Goal: Information Seeking & Learning: Learn about a topic

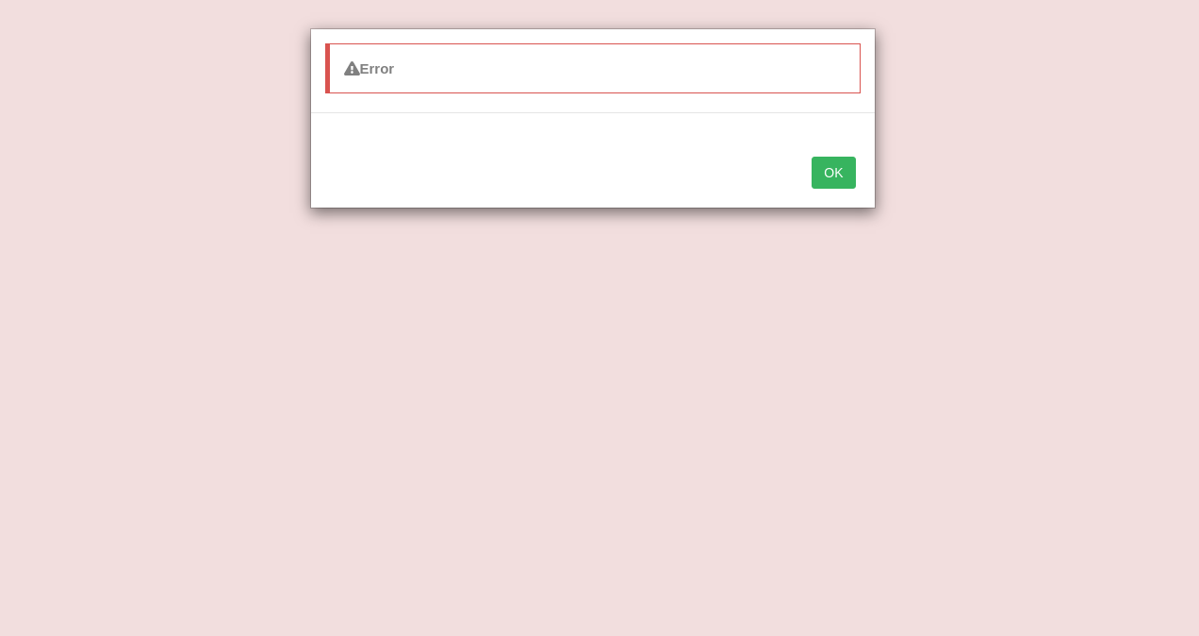
select select "prototype"
select select "respect"
select select "productive"
select select "engineered"
click at [835, 171] on button "OK" at bounding box center [833, 173] width 43 height 32
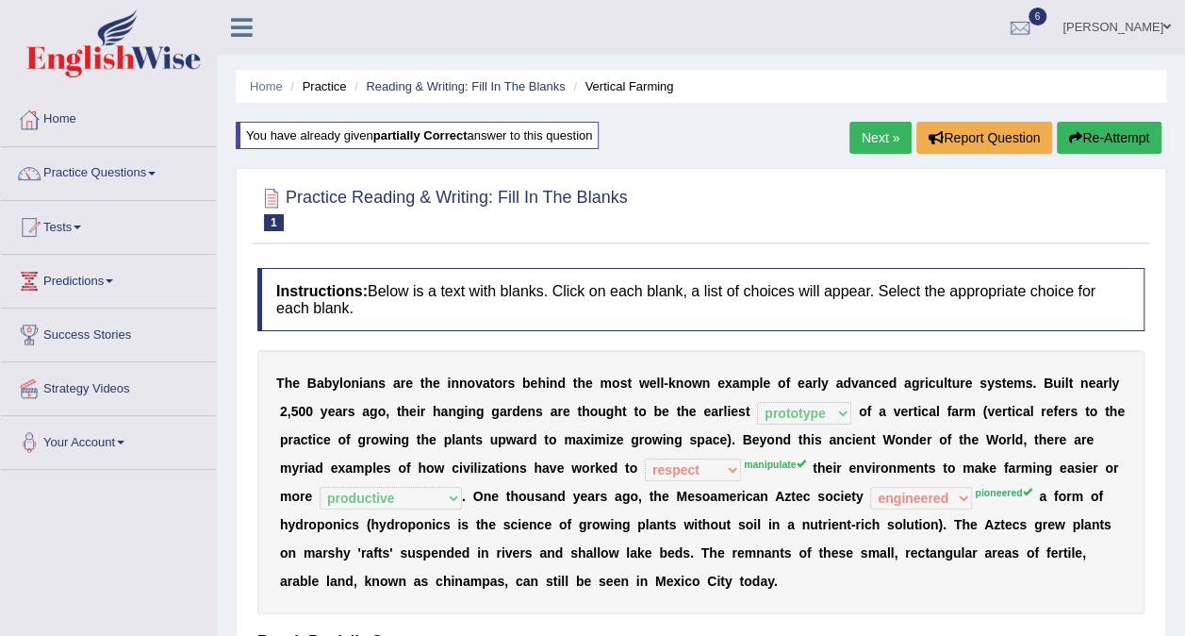
click at [891, 140] on link "Next »" at bounding box center [881, 138] width 62 height 32
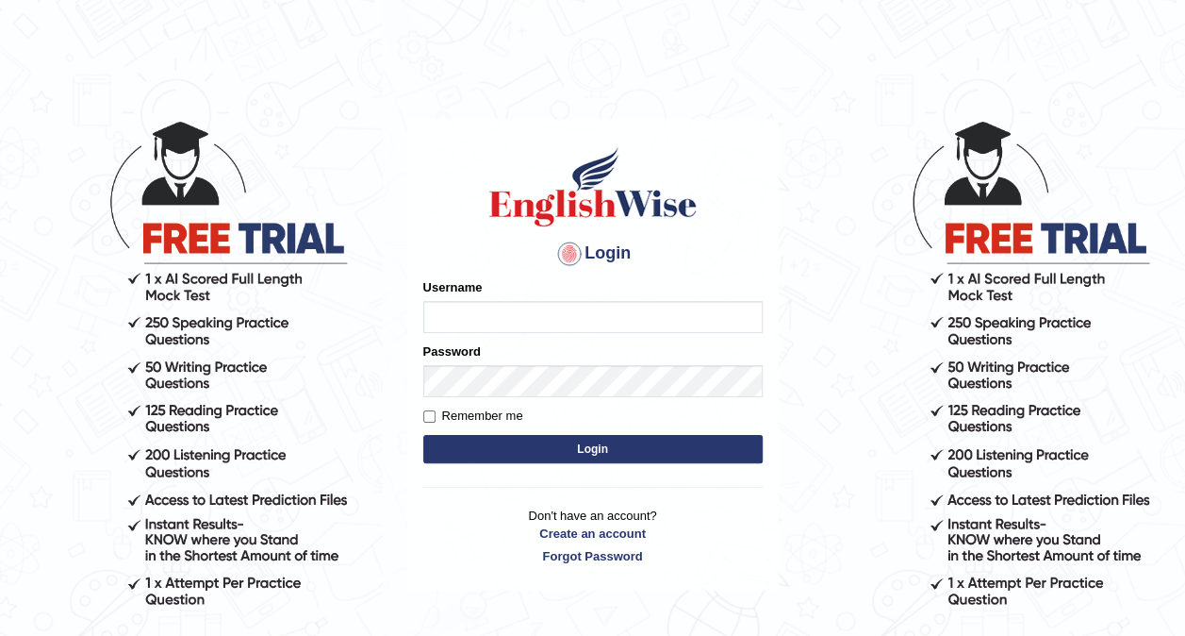
type input "Srinivasarao"
click at [587, 443] on button "Login" at bounding box center [592, 449] width 339 height 28
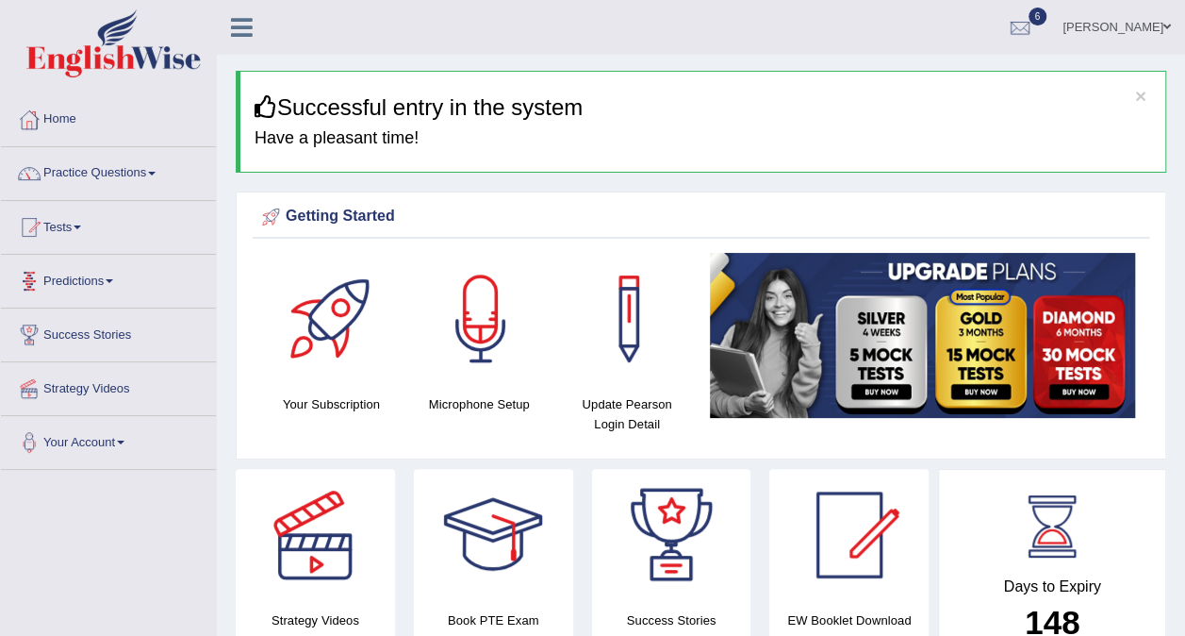
click at [78, 218] on link "Tests" at bounding box center [108, 224] width 215 height 47
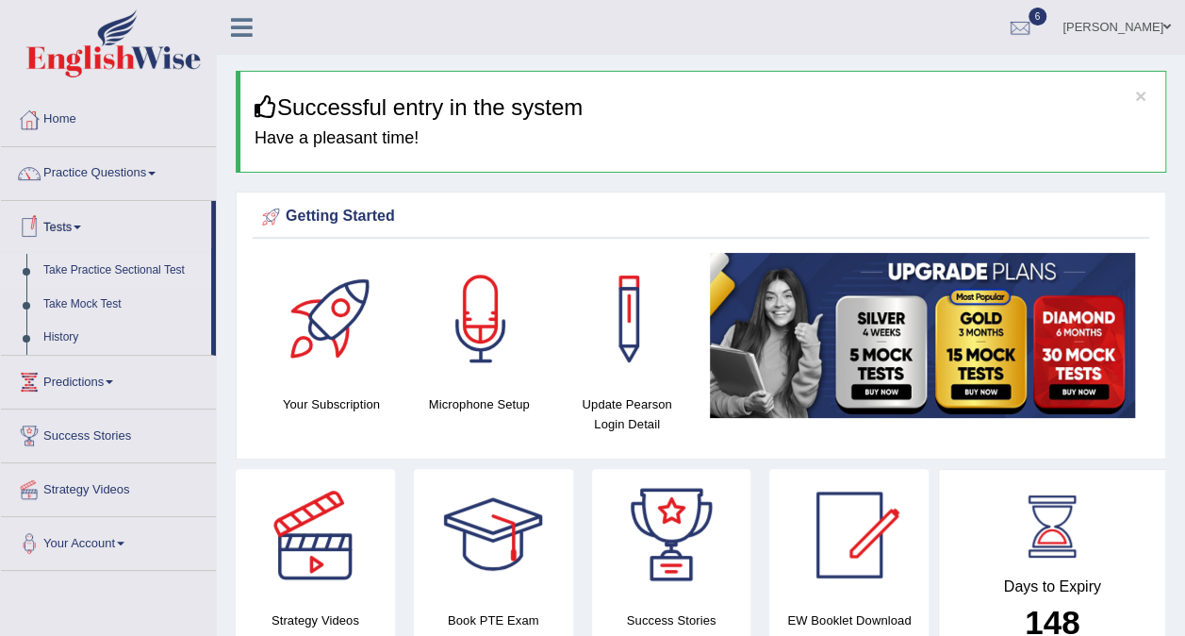
click at [125, 272] on link "Take Practice Sectional Test" at bounding box center [123, 271] width 176 height 34
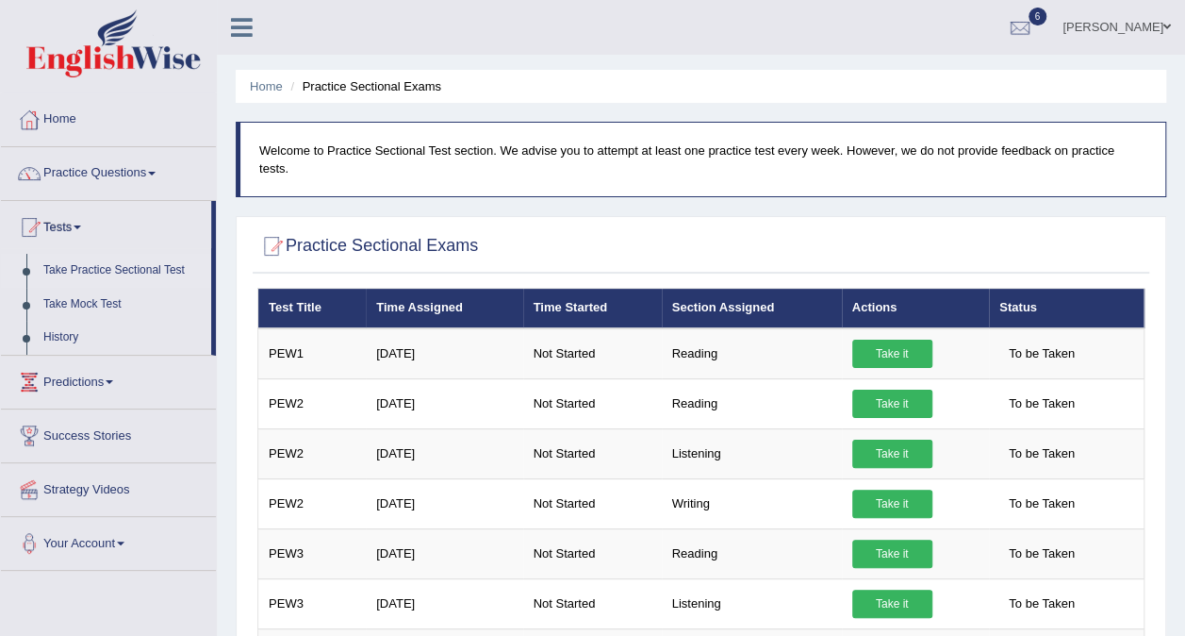
click at [73, 259] on link "Take Practice Sectional Test" at bounding box center [123, 271] width 176 height 34
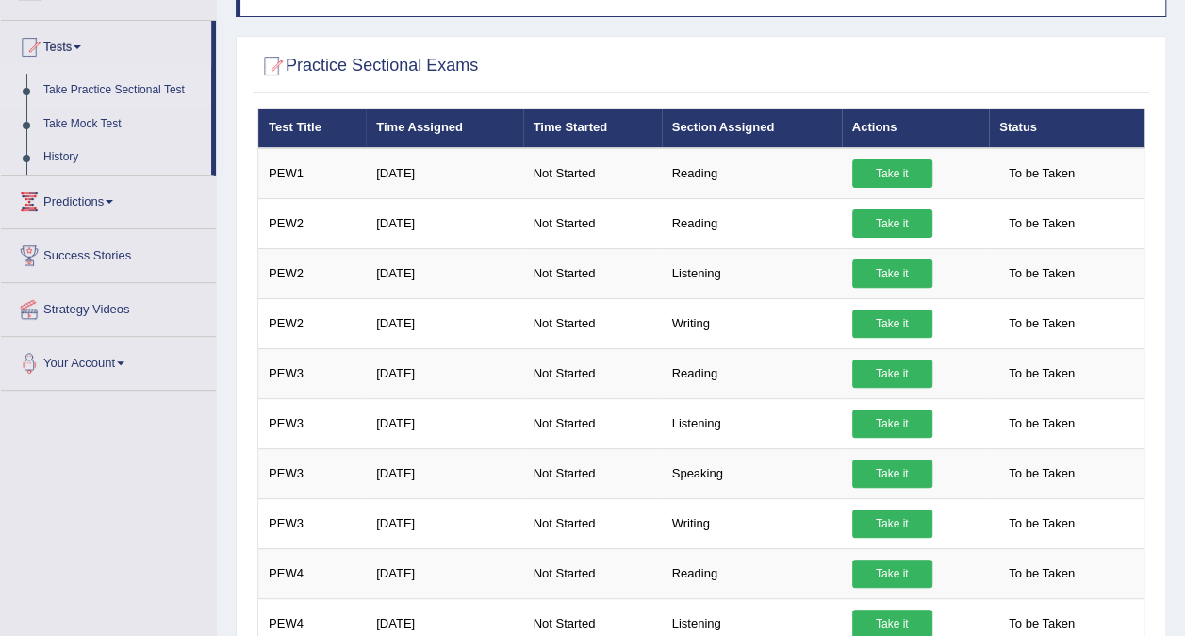
scroll to position [181, 0]
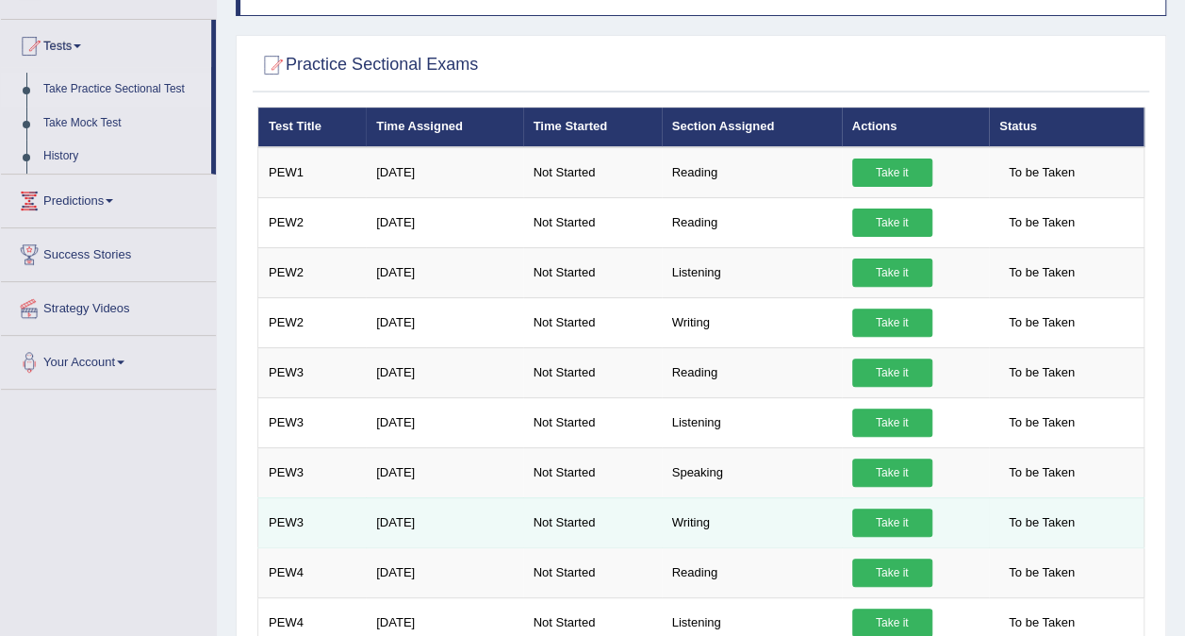
click at [895, 508] on link "Take it" at bounding box center [892, 522] width 80 height 28
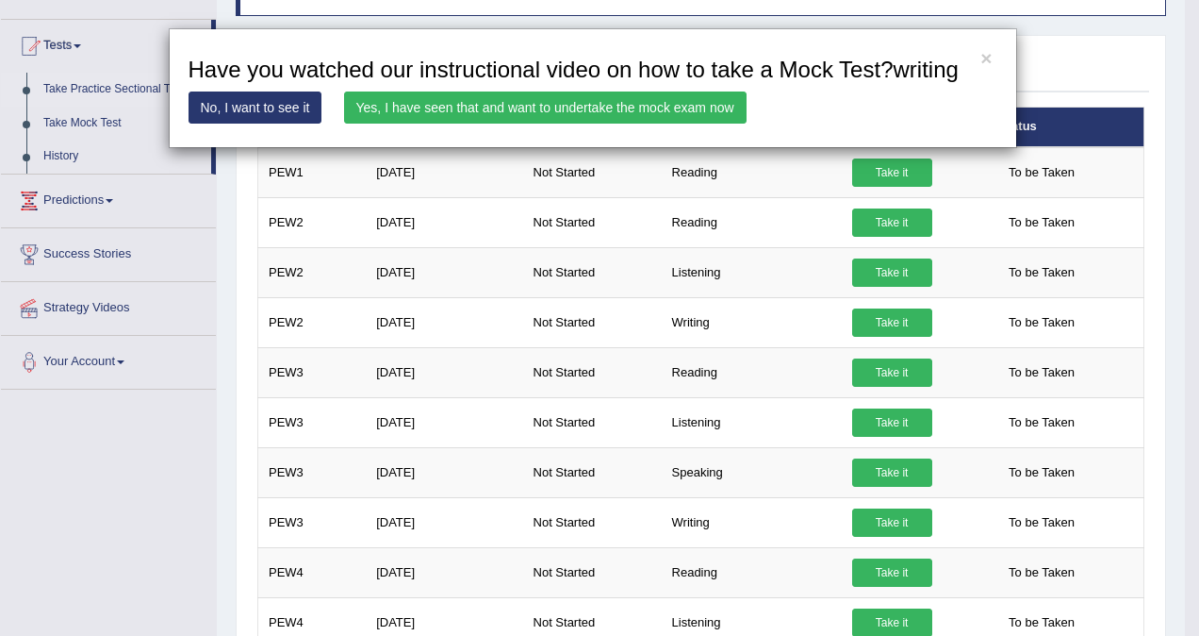
click at [95, 194] on div "× Have you watched our instructional video on how to take a Mock Test?writing N…" at bounding box center [599, 318] width 1199 height 636
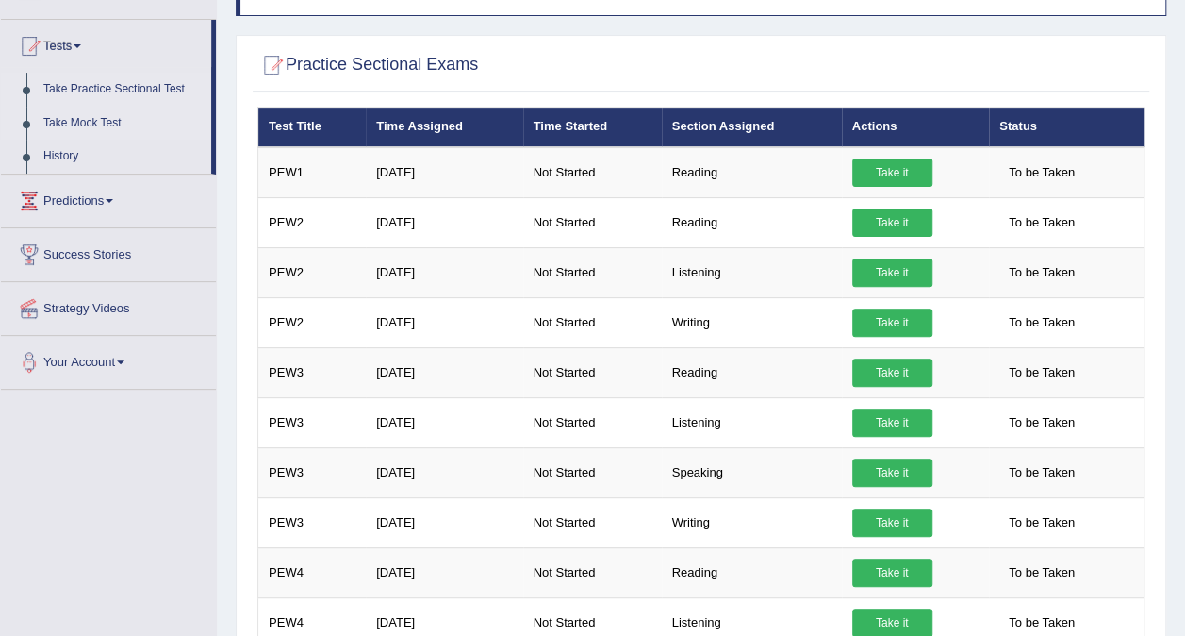
click at [60, 118] on link "Take Mock Test" at bounding box center [123, 124] width 176 height 34
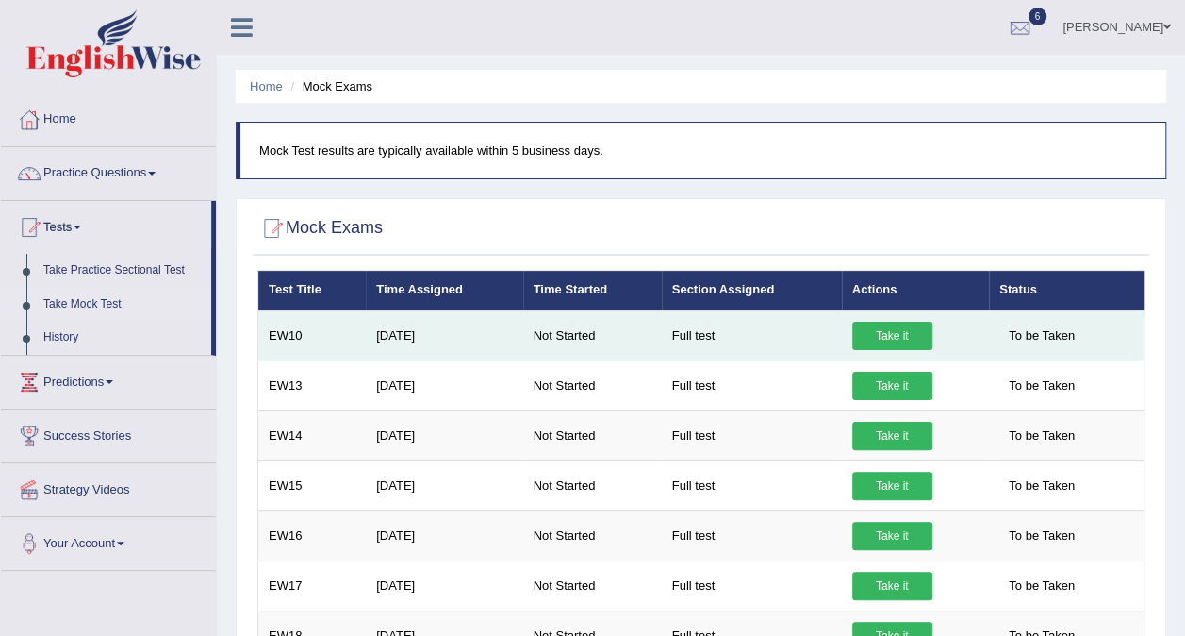
click at [917, 330] on link "Take it" at bounding box center [892, 336] width 80 height 28
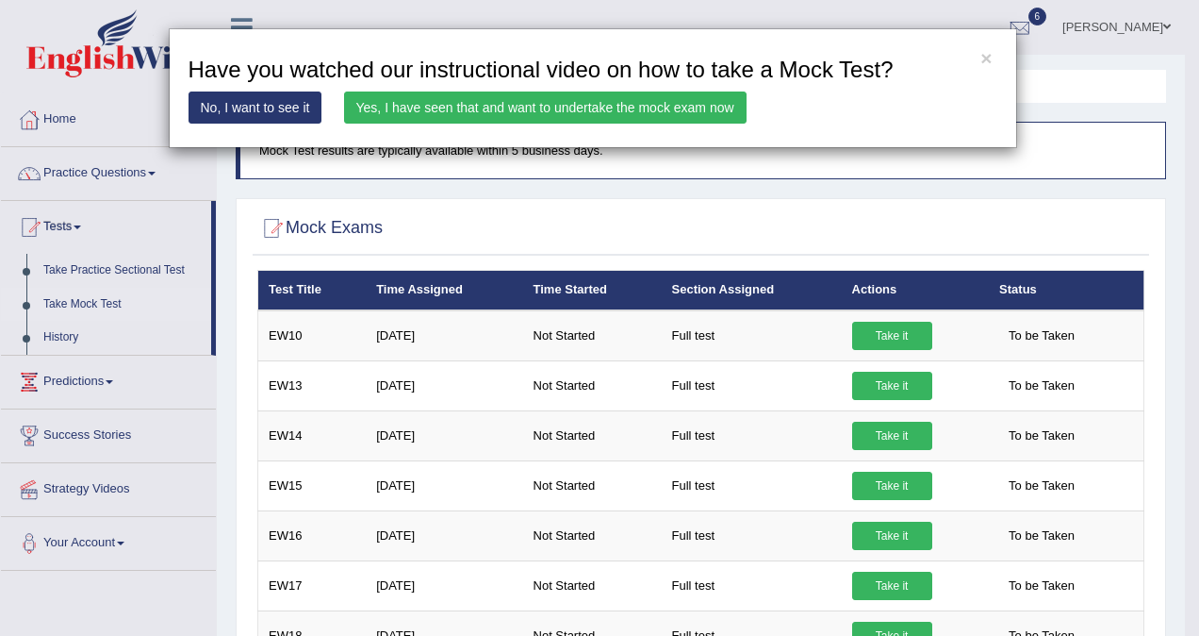
click at [75, 170] on div "× Have you watched our instructional video on how to take a Mock Test? No, I wa…" at bounding box center [599, 318] width 1199 height 636
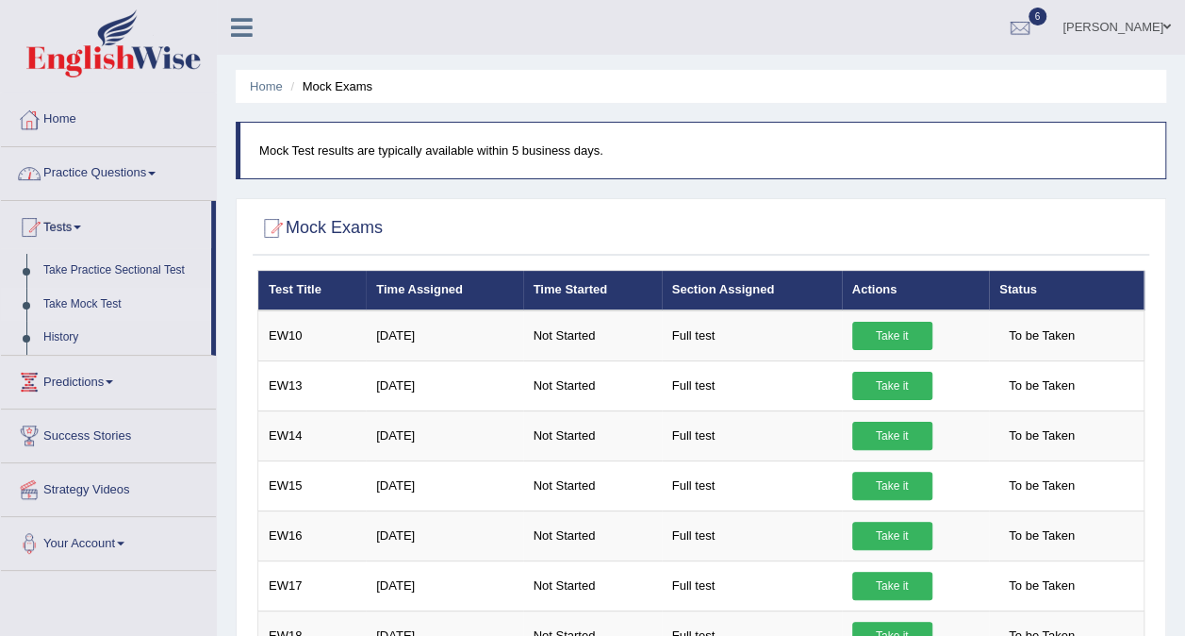
click at [75, 170] on link "Practice Questions" at bounding box center [108, 170] width 215 height 47
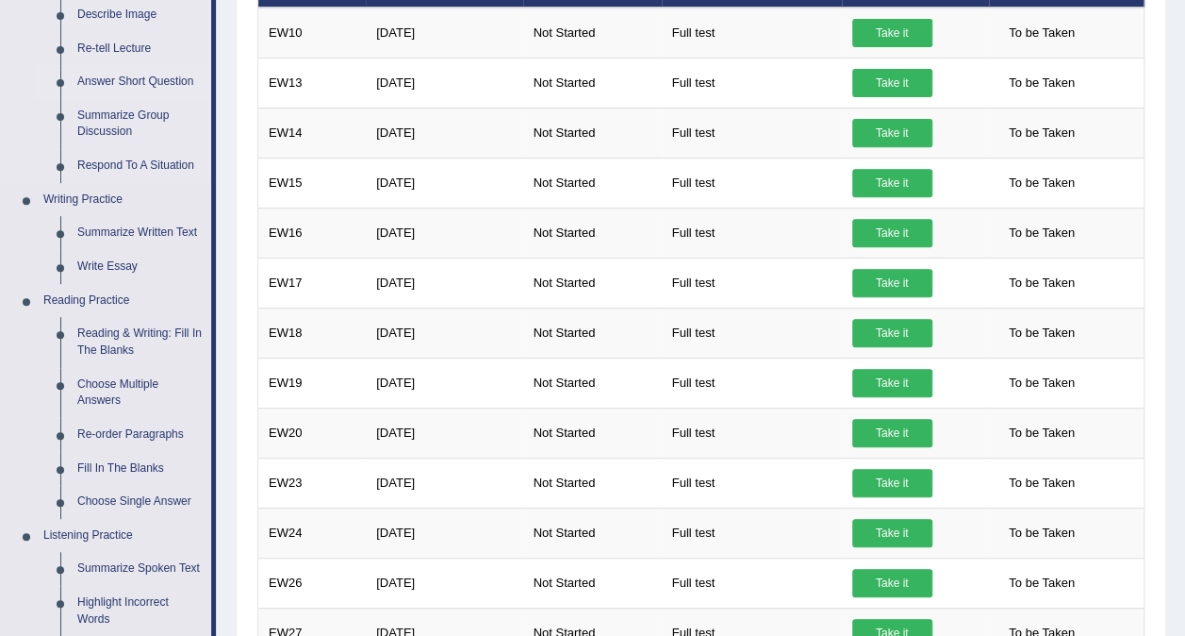
scroll to position [304, 0]
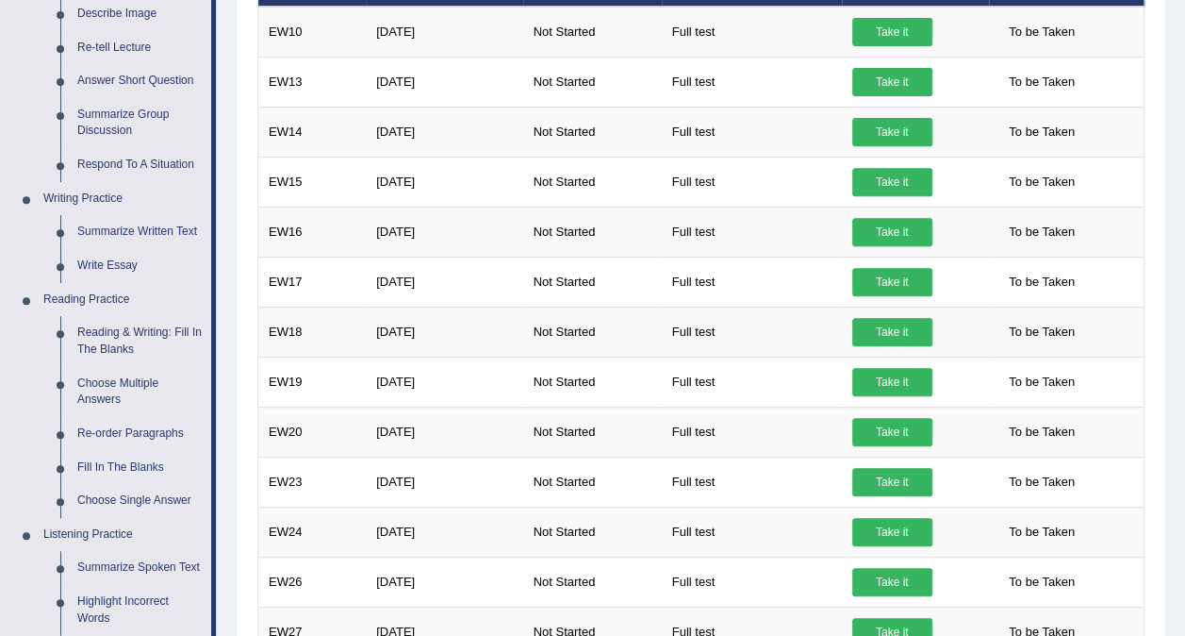
click at [124, 457] on link "Fill In The Blanks" at bounding box center [140, 468] width 142 height 34
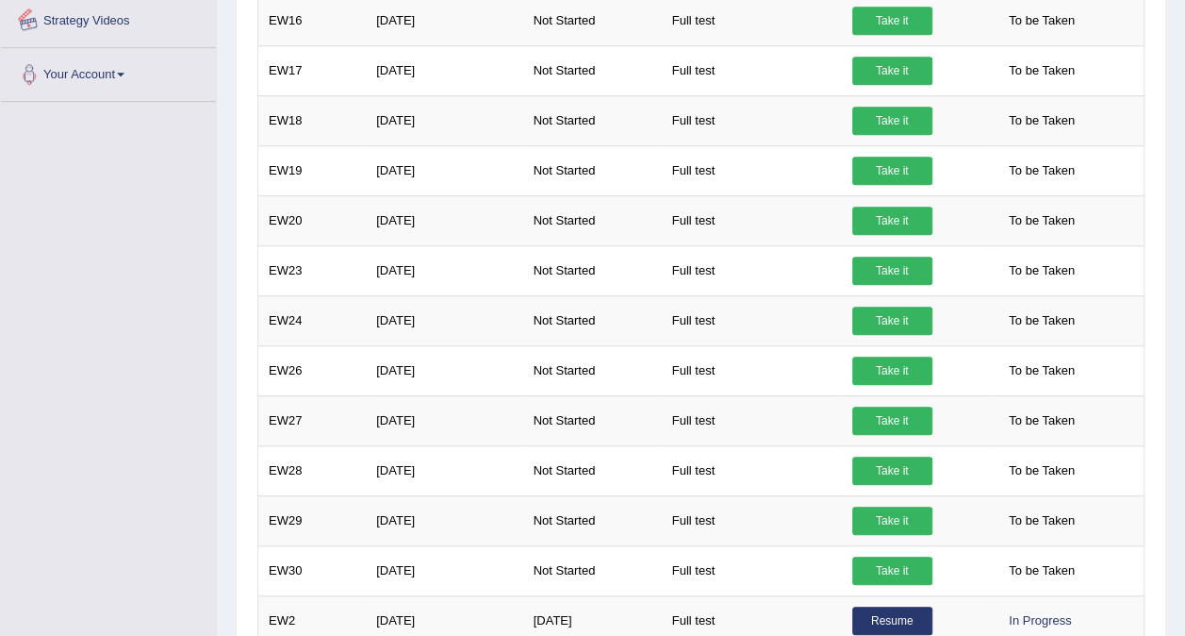
scroll to position [623, 0]
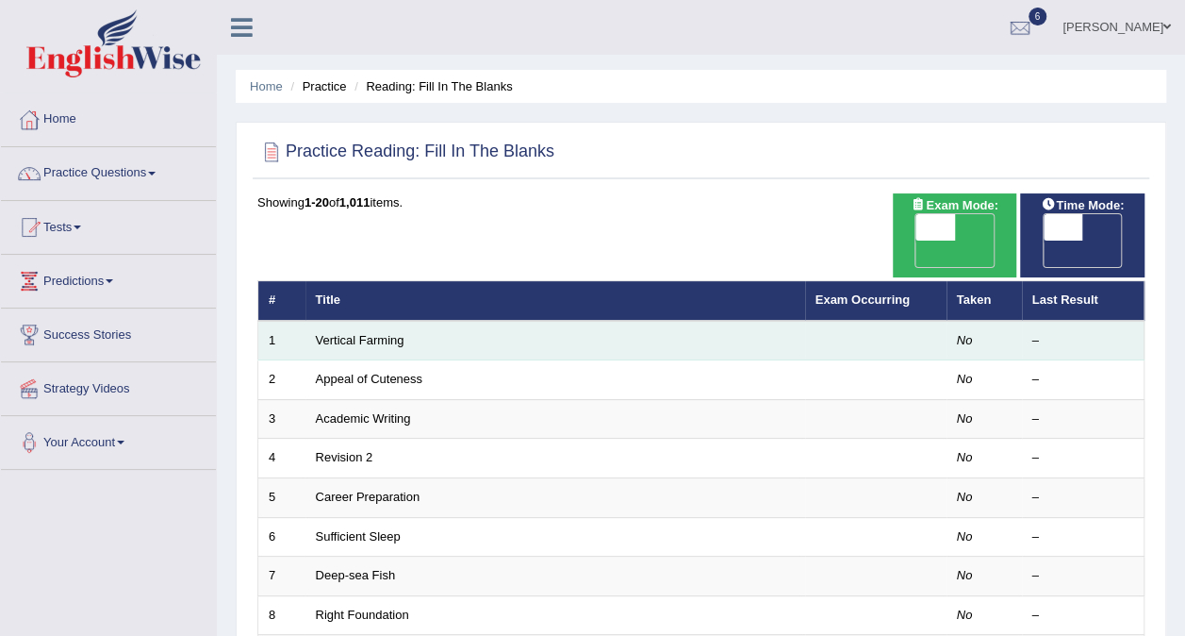
click at [719, 329] on td "Vertical Farming" at bounding box center [556, 341] width 500 height 40
click at [349, 333] on link "Vertical Farming" at bounding box center [360, 340] width 89 height 14
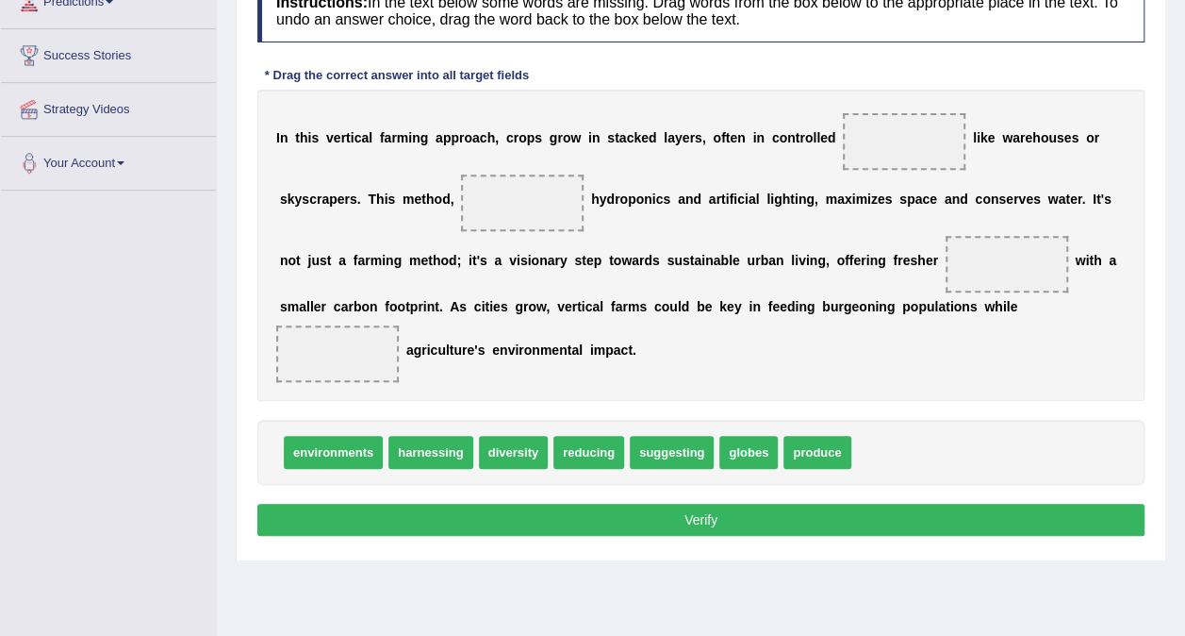
scroll to position [282, 0]
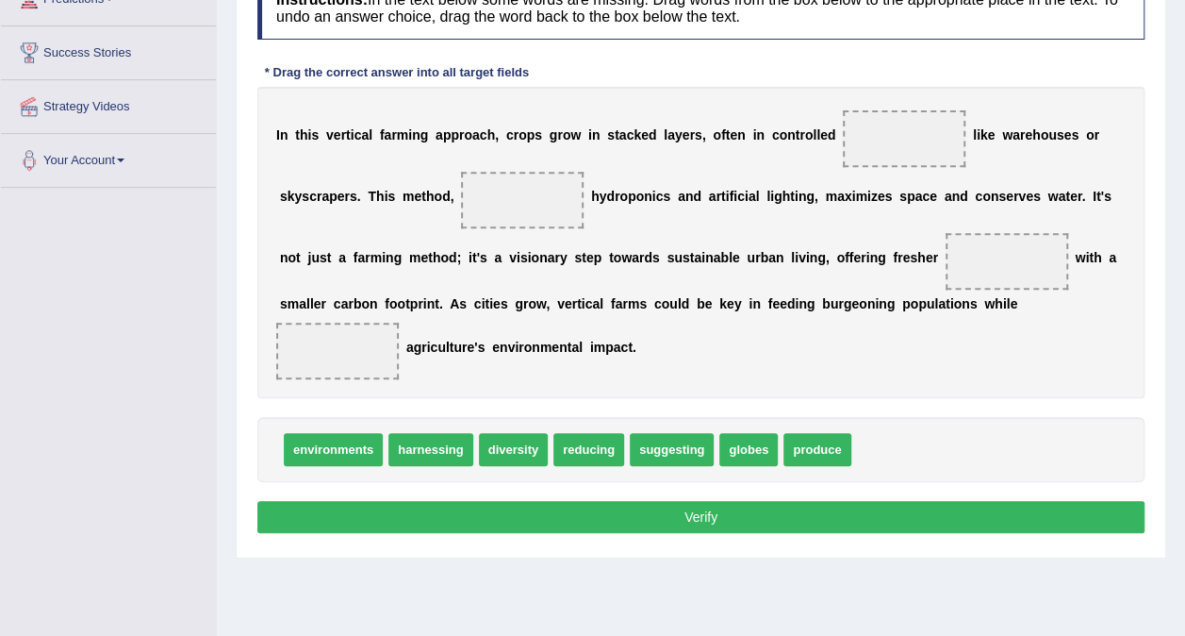
click at [351, 443] on span "environments" at bounding box center [333, 449] width 99 height 33
click at [886, 149] on span at bounding box center [904, 138] width 123 height 57
click at [339, 441] on span "environments" at bounding box center [333, 449] width 99 height 33
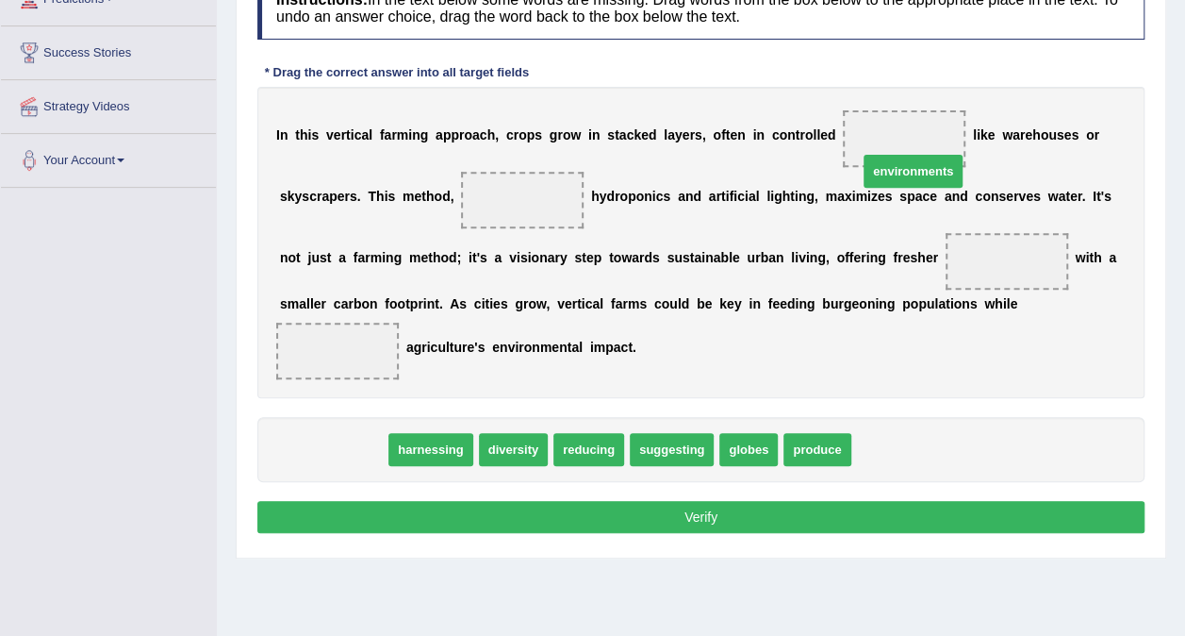
drag, startPoint x: 339, startPoint y: 441, endPoint x: 913, endPoint y: 163, distance: 638.1
click at [913, 163] on span at bounding box center [904, 138] width 123 height 57
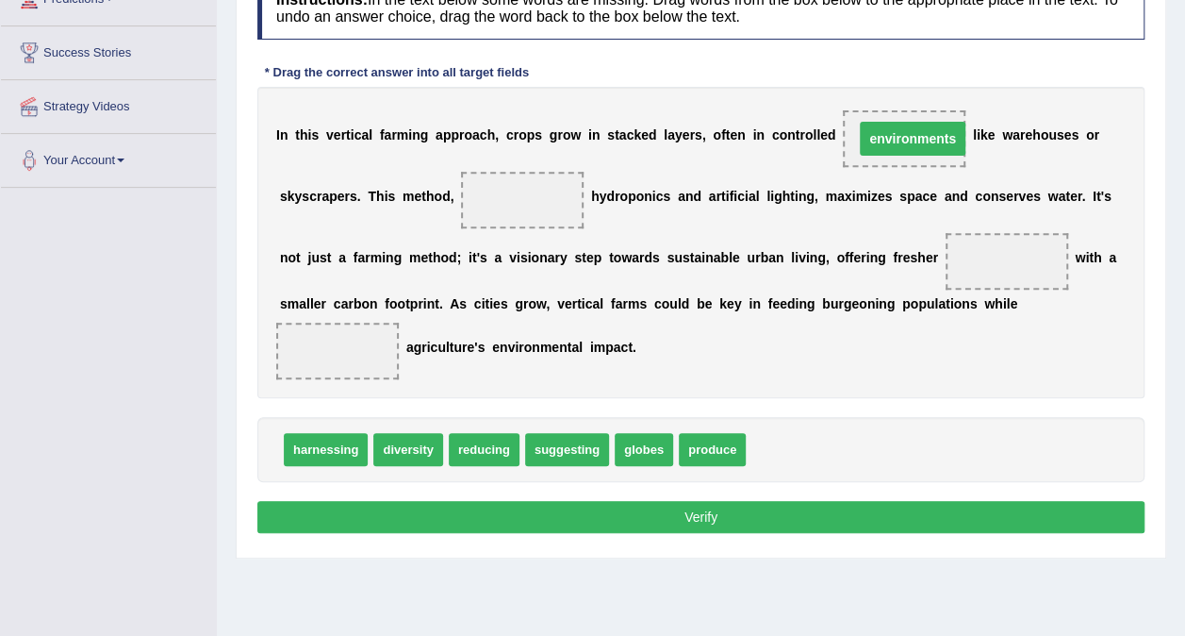
click at [913, 163] on span "environments" at bounding box center [904, 138] width 123 height 57
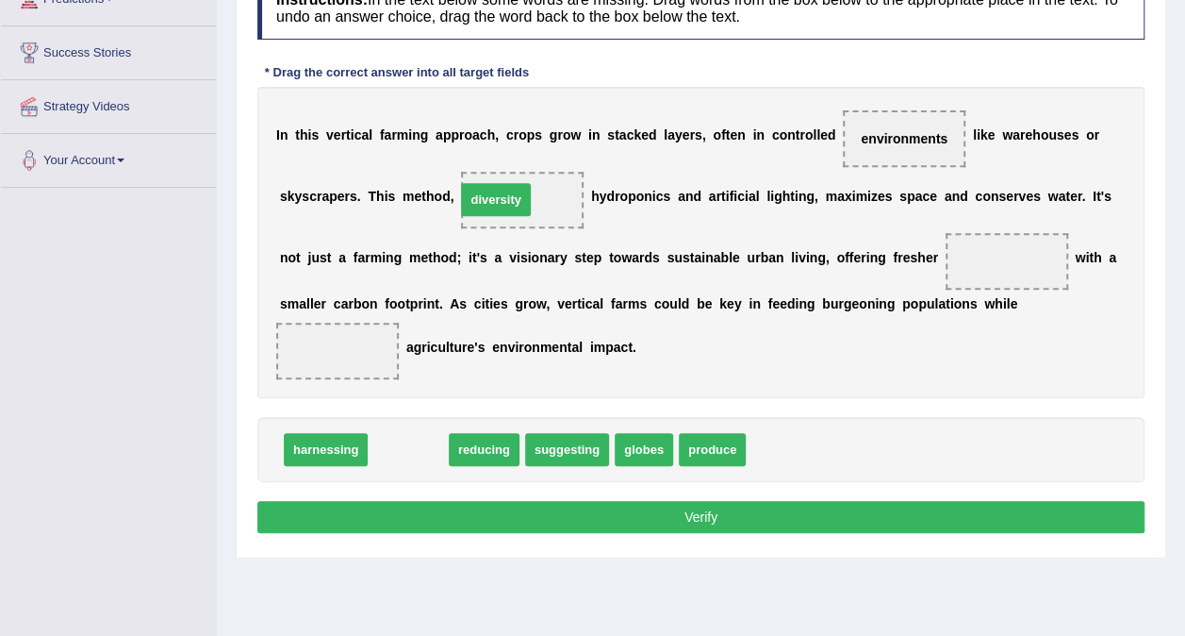
drag, startPoint x: 405, startPoint y: 445, endPoint x: 494, endPoint y: 194, distance: 266.0
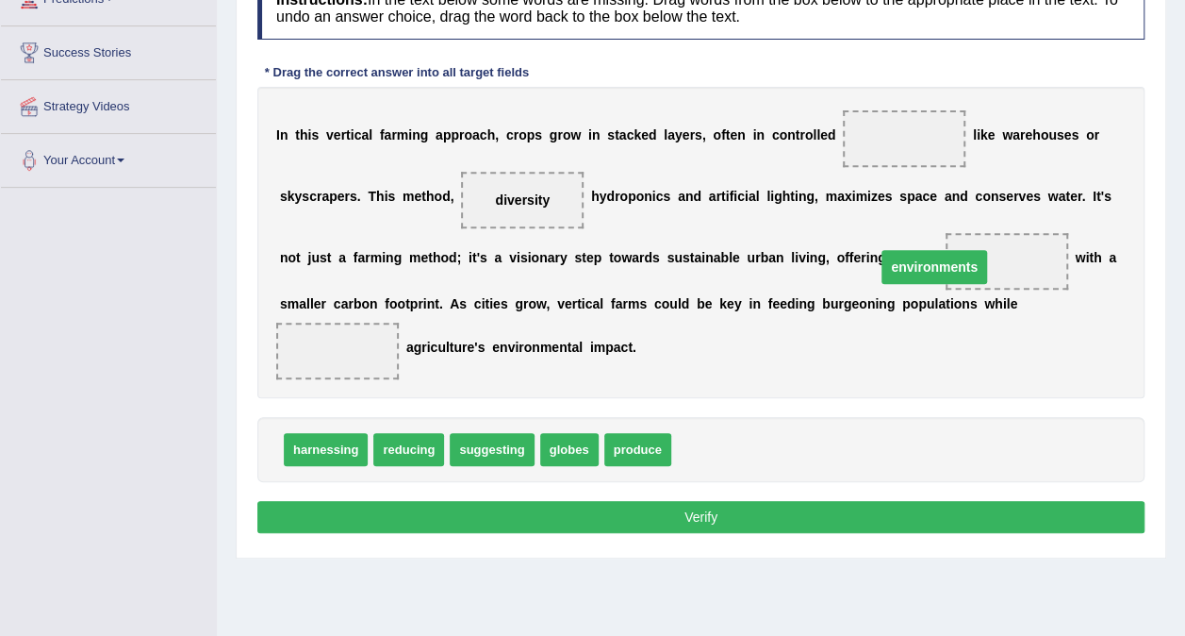
drag, startPoint x: 877, startPoint y: 139, endPoint x: 899, endPoint y: 266, distance: 129.1
click at [963, 266] on span "environments" at bounding box center [1016, 261] width 106 height 34
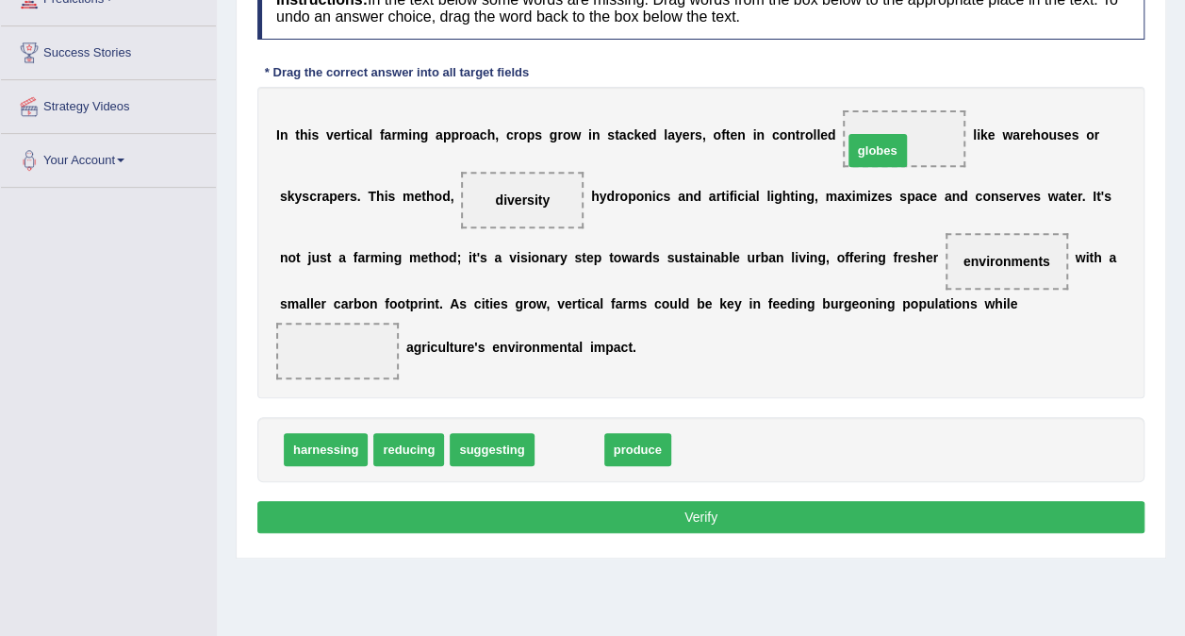
drag, startPoint x: 544, startPoint y: 451, endPoint x: 851, endPoint y: 152, distance: 428.8
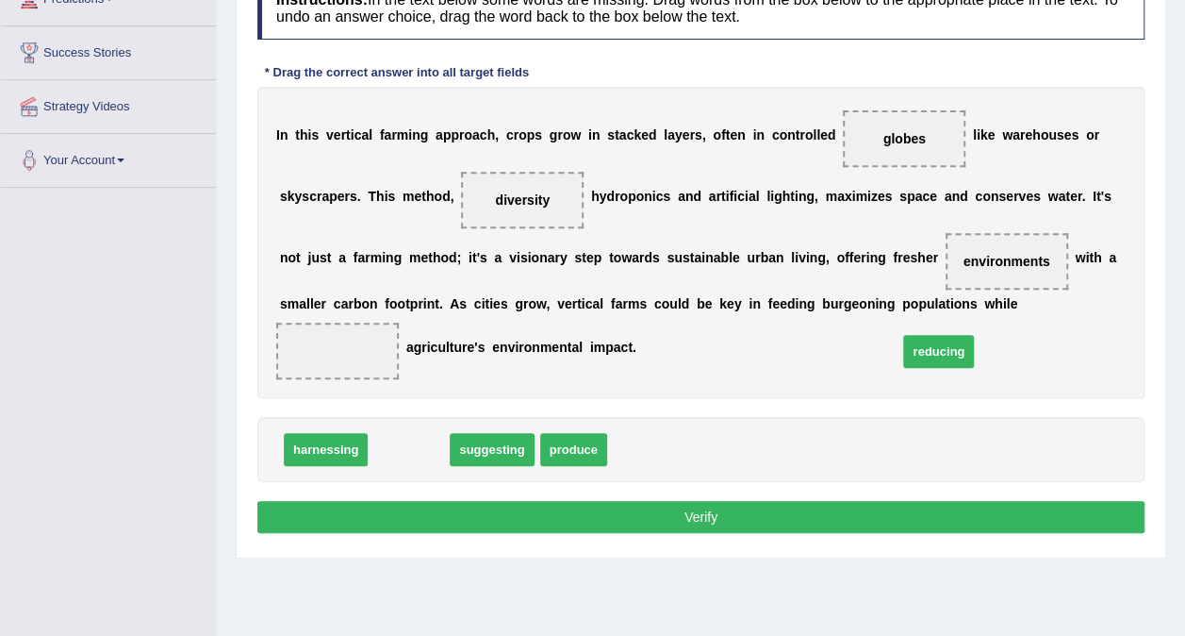
drag, startPoint x: 397, startPoint y: 443, endPoint x: 927, endPoint y: 344, distance: 539.1
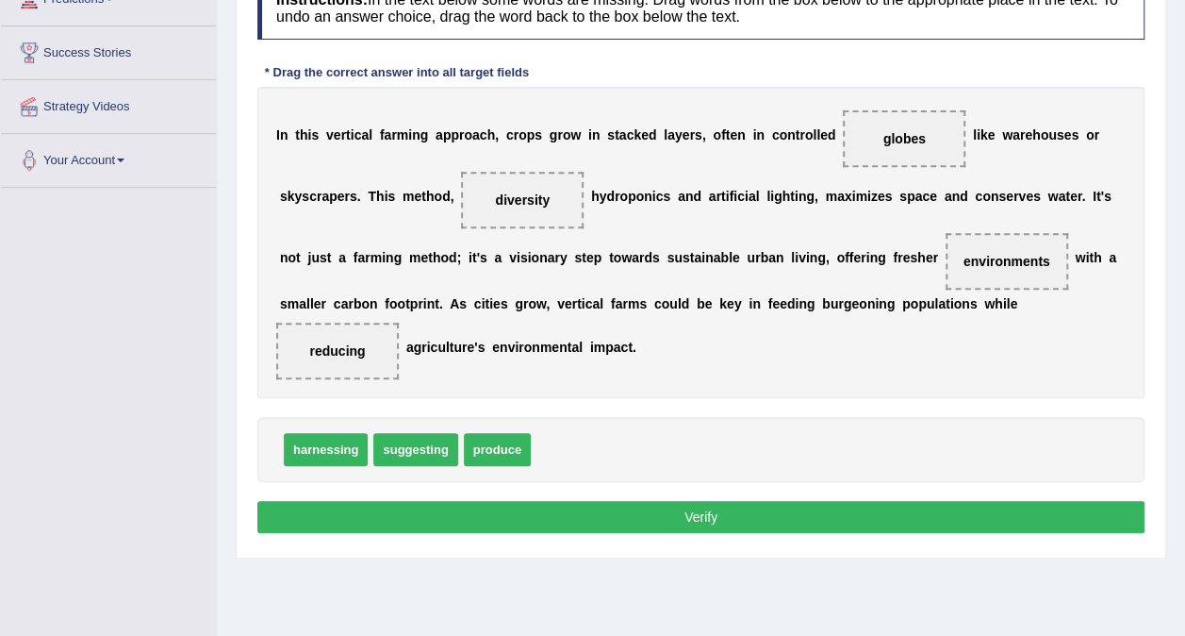
click at [788, 508] on button "Verify" at bounding box center [700, 517] width 887 height 32
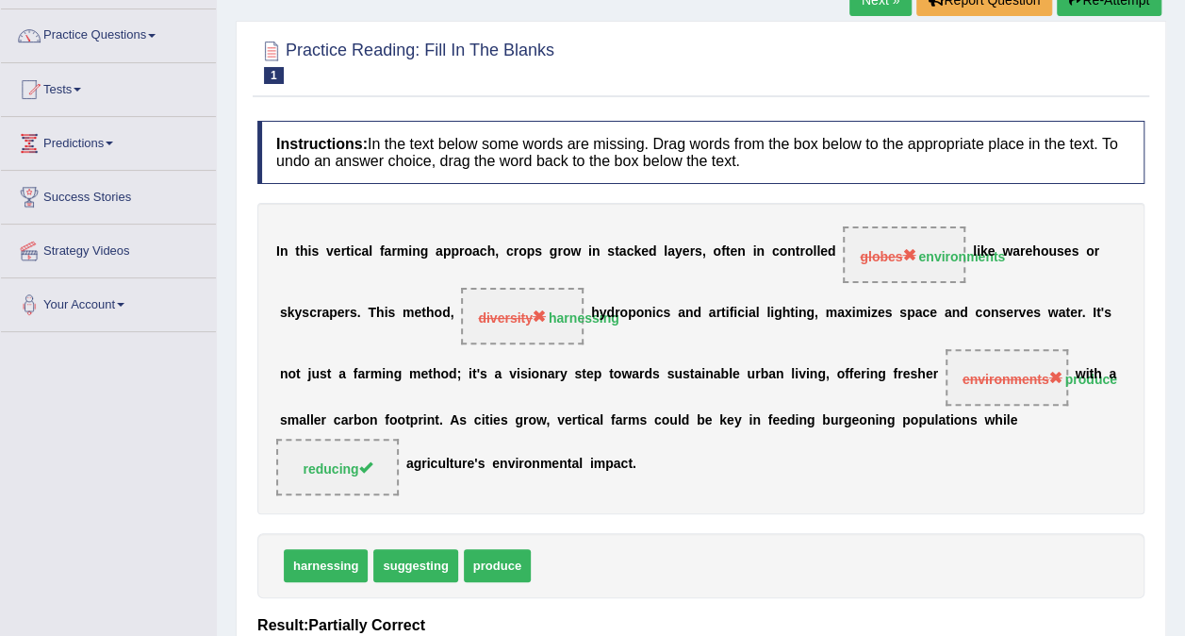
scroll to position [0, 0]
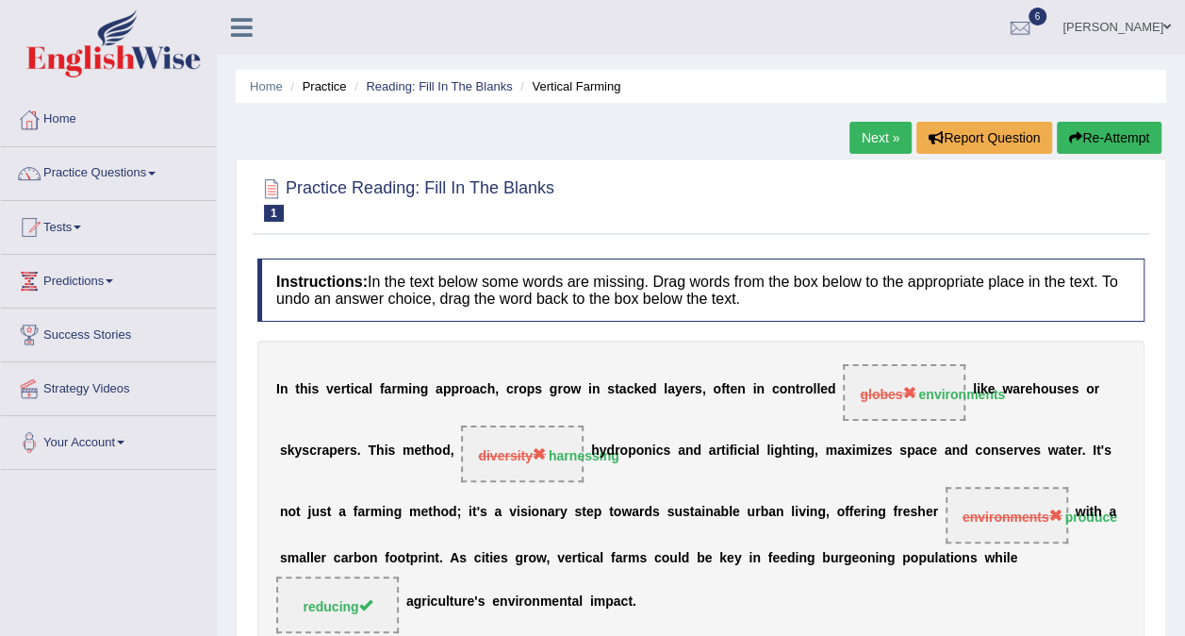
click at [877, 142] on link "Next »" at bounding box center [881, 138] width 62 height 32
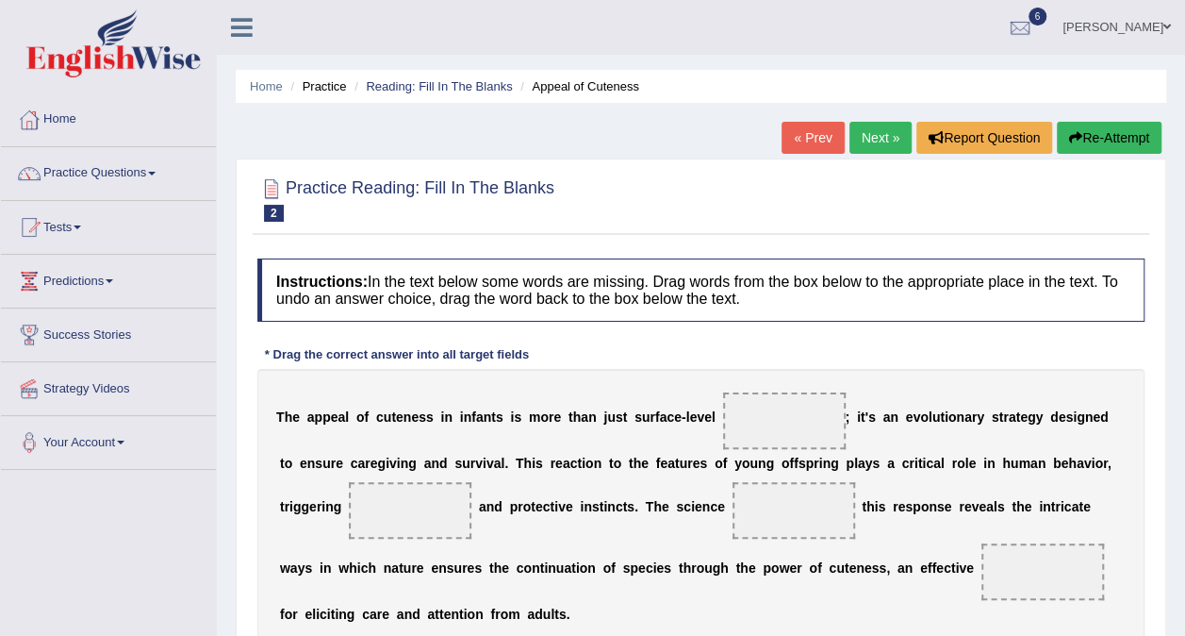
click at [620, 439] on div "T h e a p p e a l o f c u t e n e s s i n i n f a n t s i s m o r e t h a n j u…" at bounding box center [700, 508] width 887 height 278
